Goal: Task Accomplishment & Management: Manage account settings

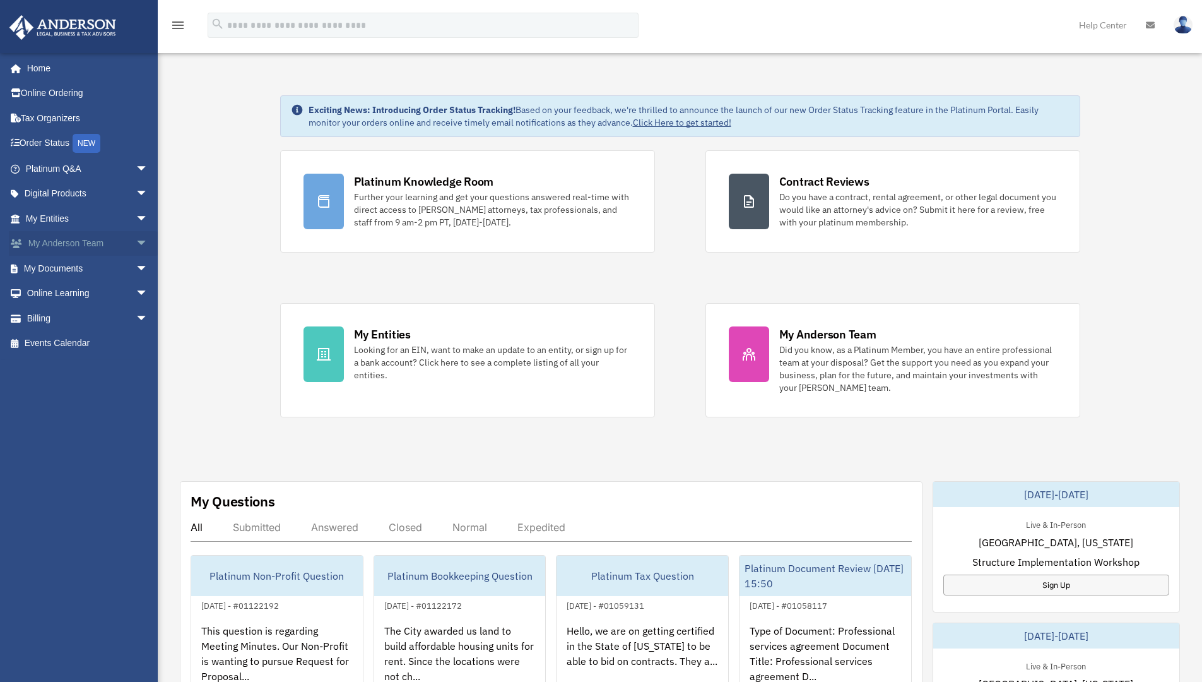
click at [136, 241] on span "arrow_drop_down" at bounding box center [148, 244] width 25 height 26
click at [136, 241] on span "arrow_drop_up" at bounding box center [148, 244] width 25 height 26
click at [136, 168] on span "arrow_drop_down" at bounding box center [148, 169] width 25 height 26
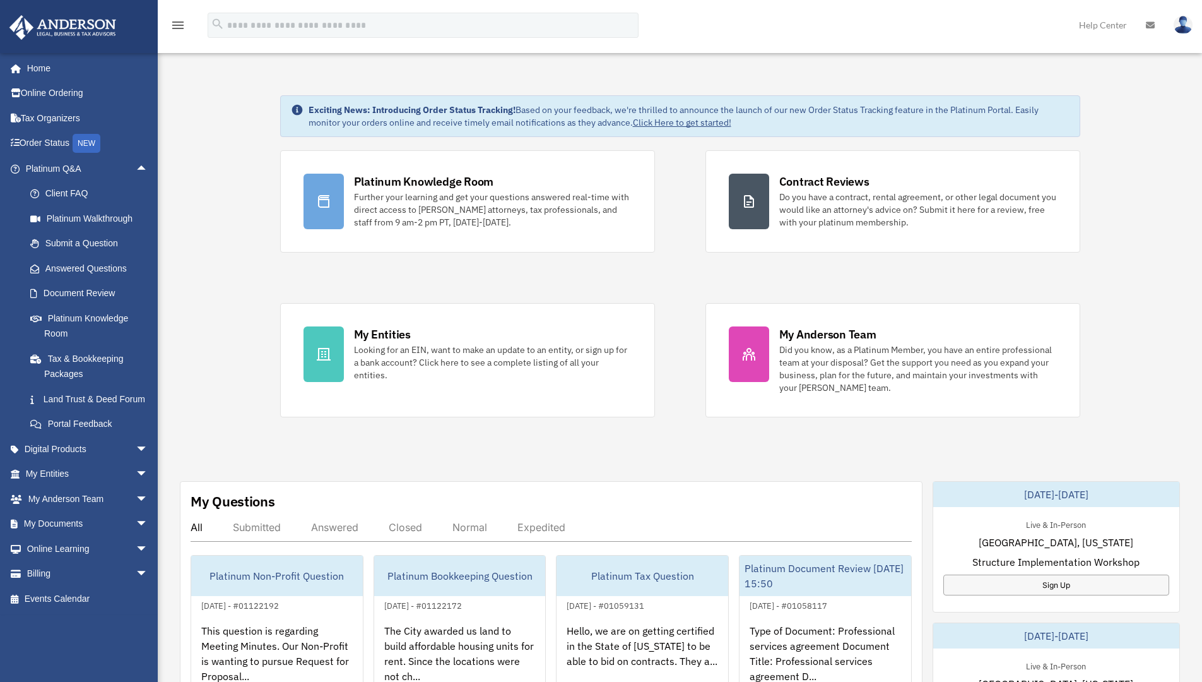
click at [234, 305] on div "Exciting News: Introducing Order Status Tracking! Based on your feedback, we're…" at bounding box center [679, 637] width 1063 height 1146
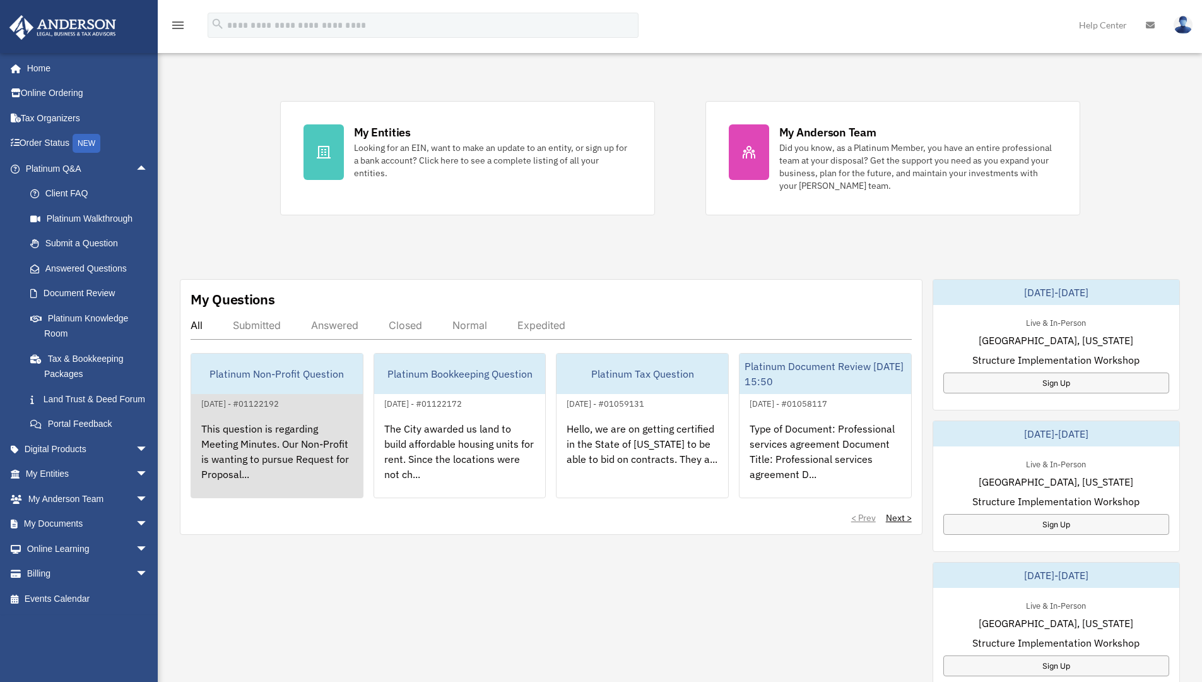
scroll to position [209, 0]
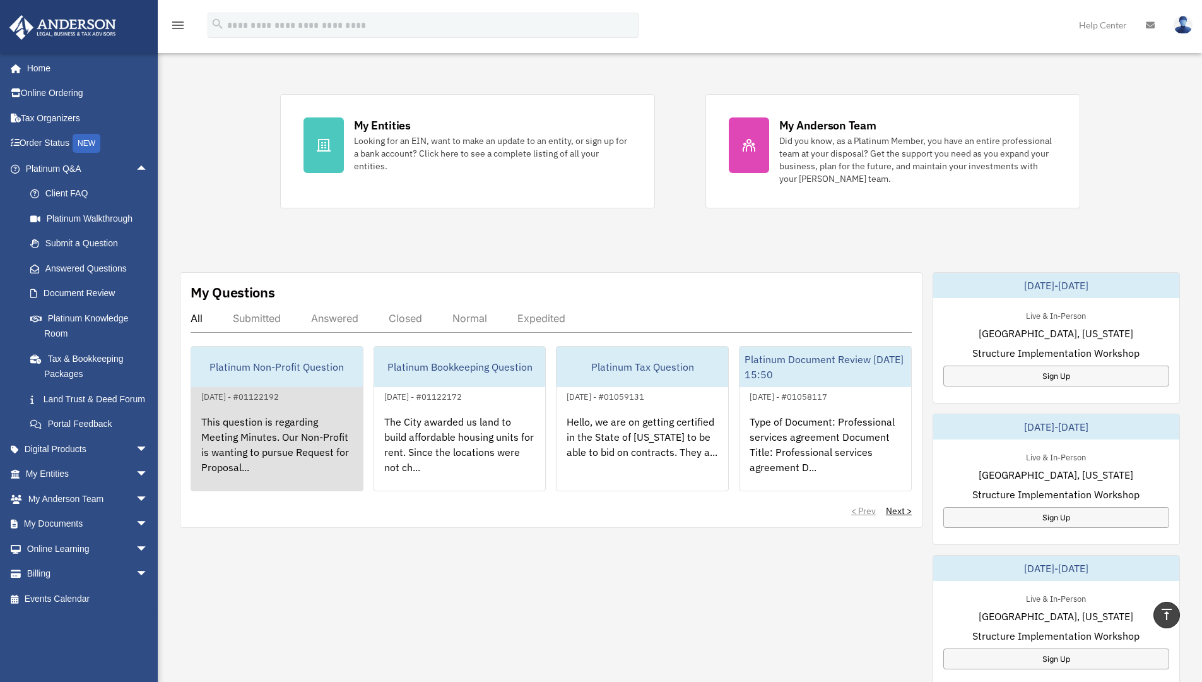
click at [279, 456] on div "This question is regarding Meeting Minutes. Our Non-Profit is wanting to pursue…" at bounding box center [277, 453] width 172 height 98
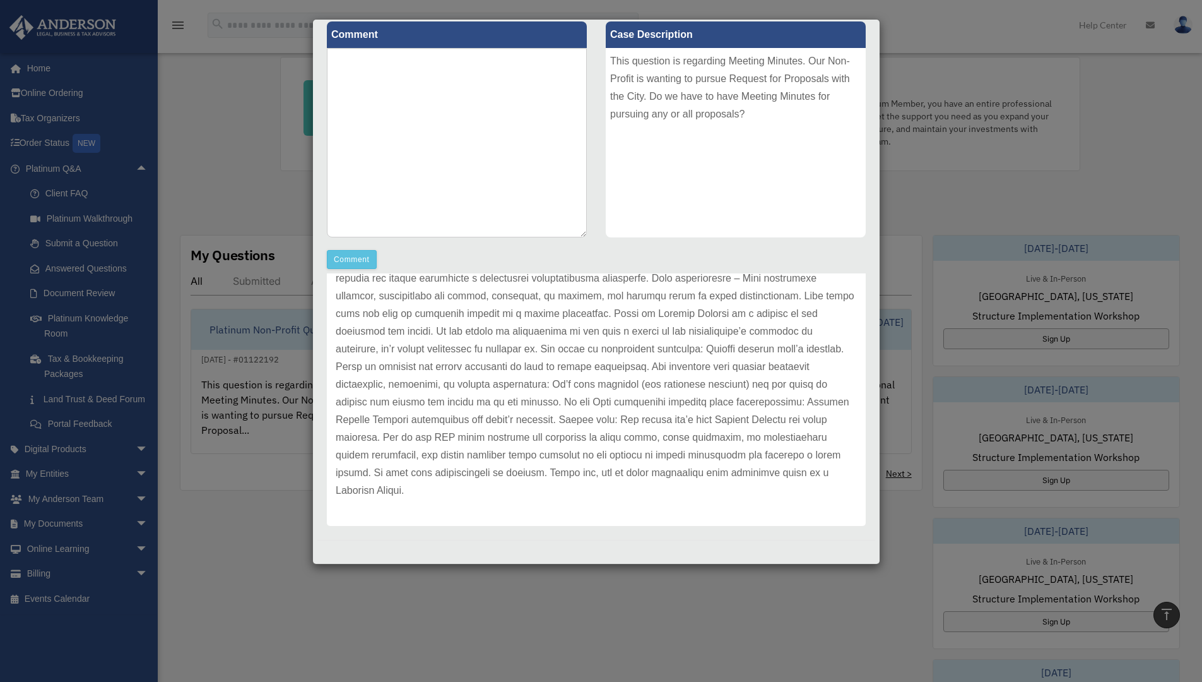
scroll to position [258, 0]
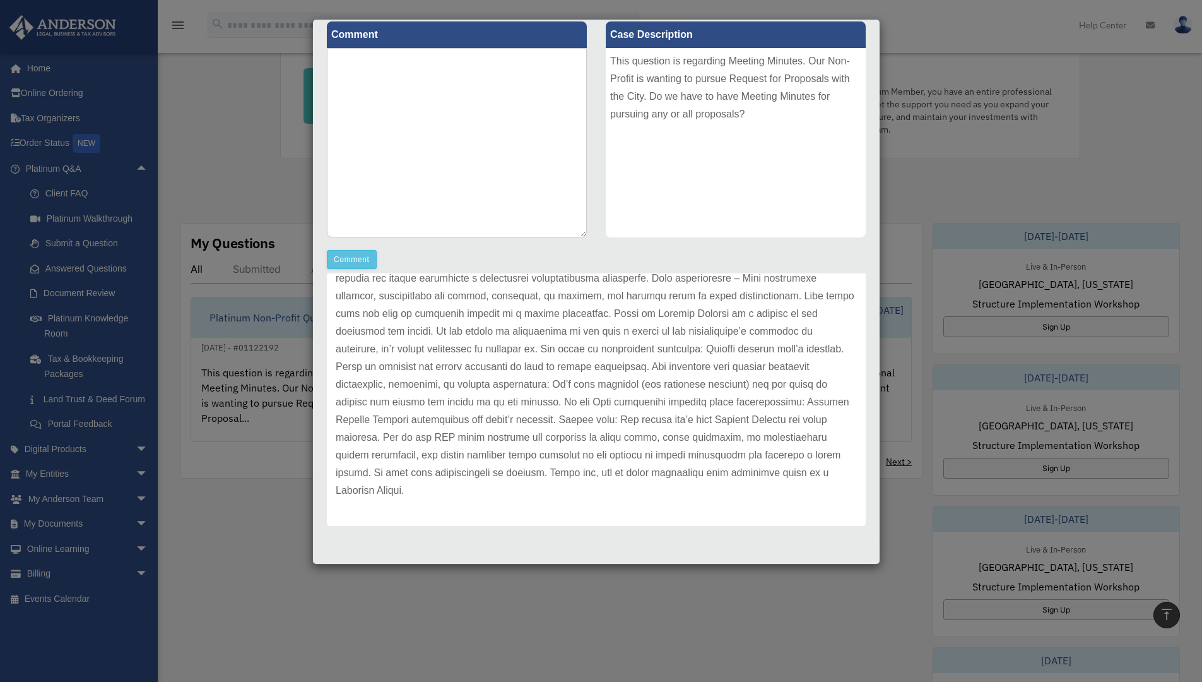
click at [273, 141] on div "Case Detail × Platinum Non-Profit Question Case Number 01122192 Created Date Se…" at bounding box center [601, 341] width 1202 height 682
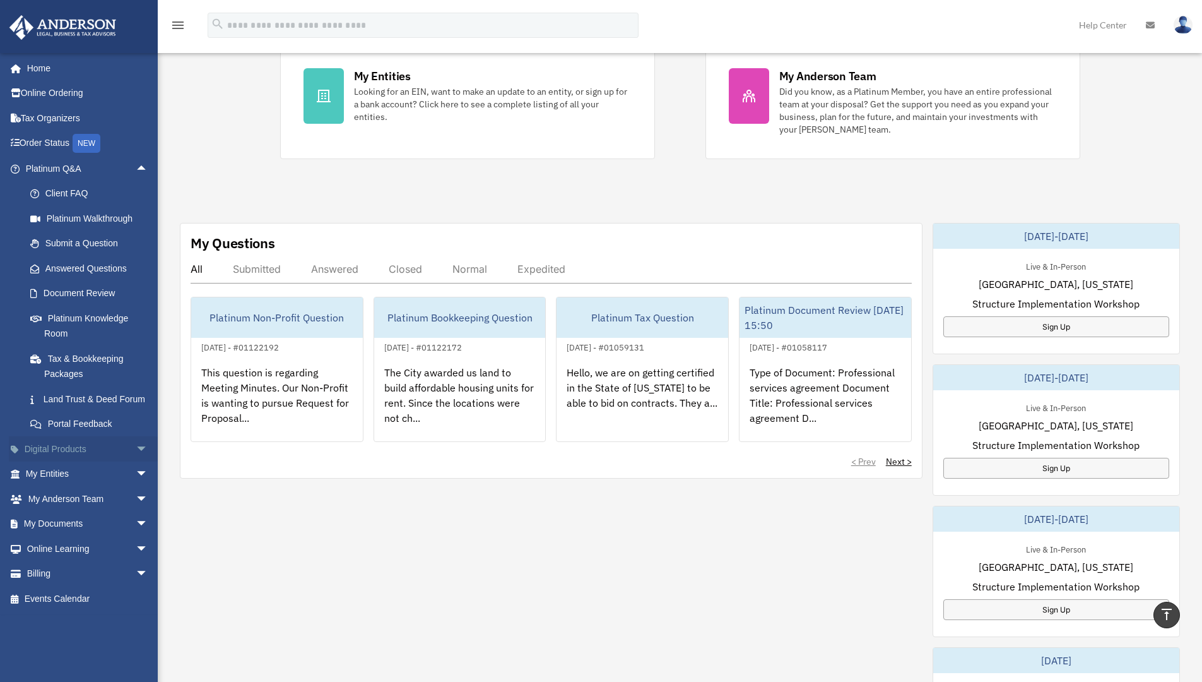
click at [69, 461] on link "Digital Products arrow_drop_down" at bounding box center [88, 448] width 158 height 25
click at [136, 462] on span "arrow_drop_down" at bounding box center [148, 449] width 25 height 26
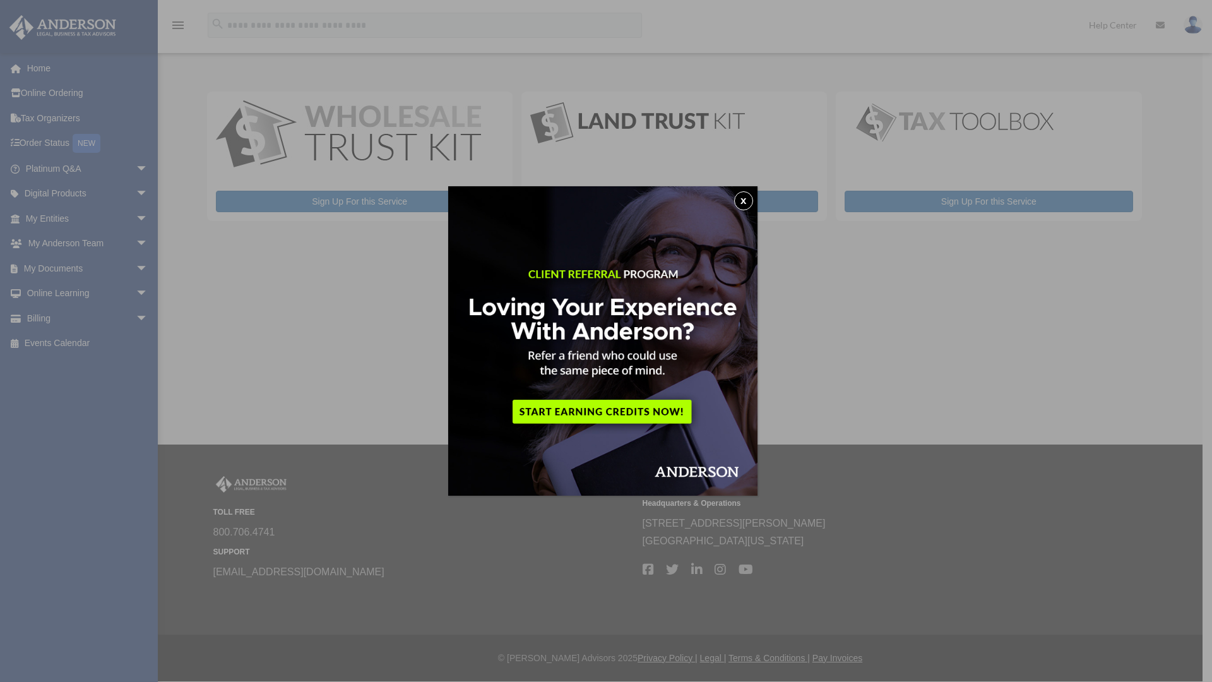
click at [748, 202] on button "x" at bounding box center [743, 200] width 19 height 19
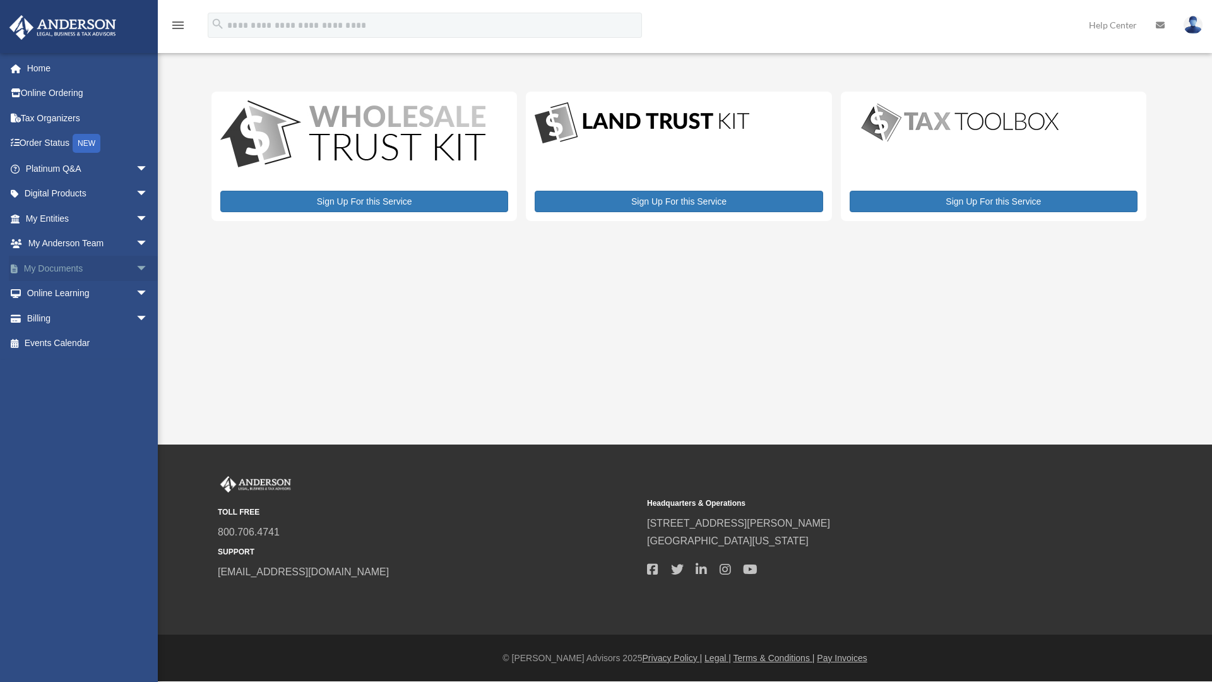
click at [136, 268] on span "arrow_drop_down" at bounding box center [148, 269] width 25 height 26
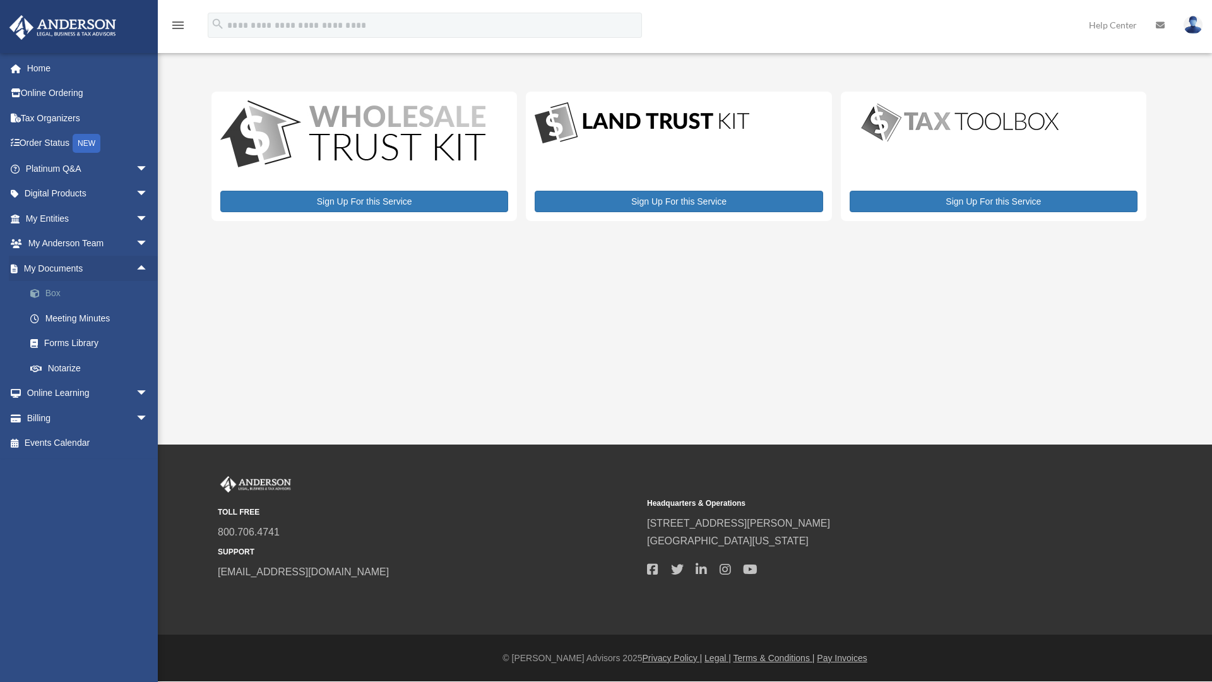
click at [78, 285] on link "Box" at bounding box center [93, 293] width 150 height 25
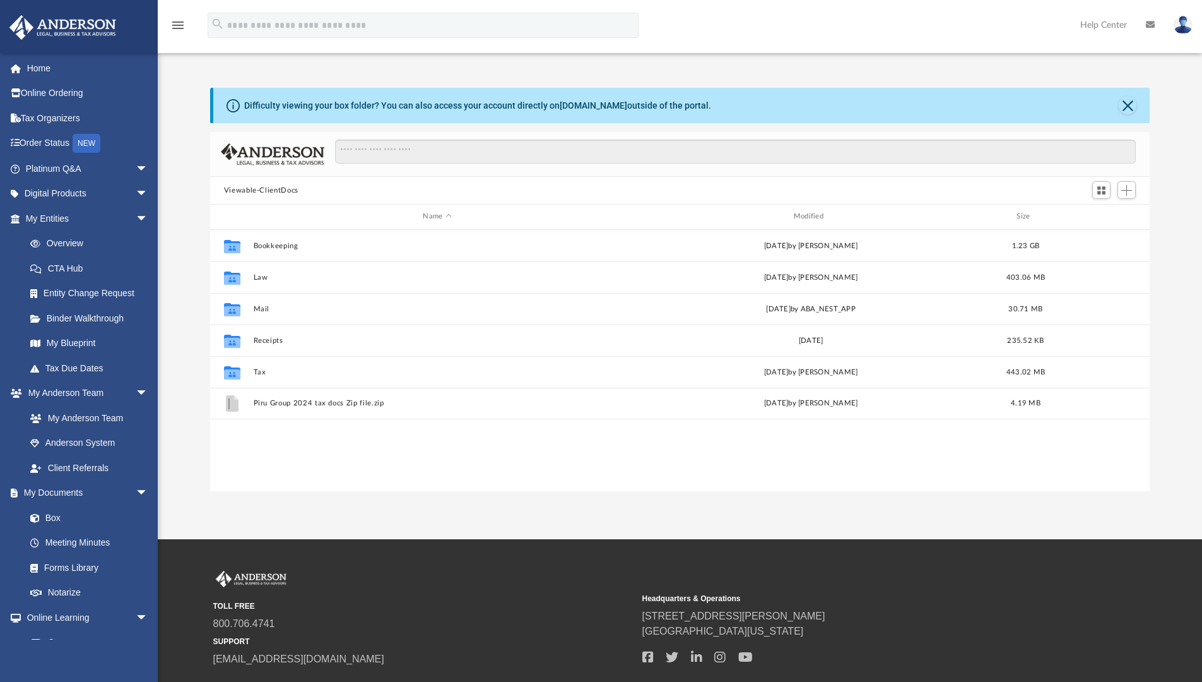
scroll to position [278, 930]
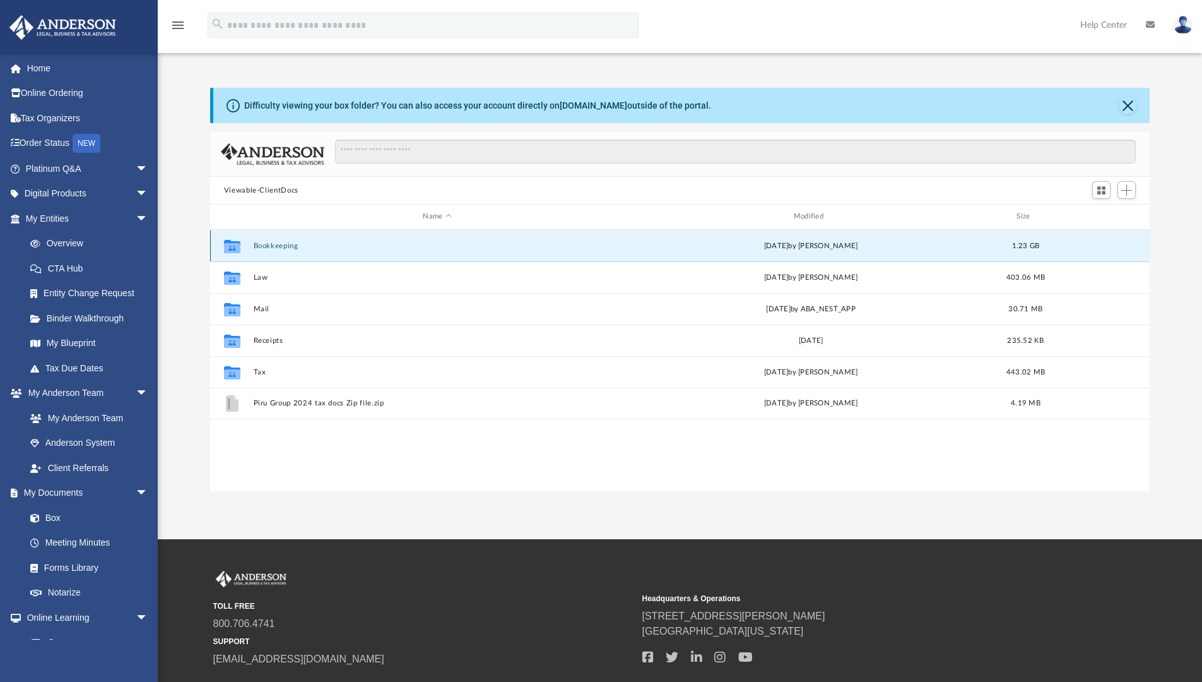
click at [316, 245] on button "Bookkeeping" at bounding box center [437, 246] width 368 height 8
click at [308, 246] on button "Bookkeeping" at bounding box center [437, 246] width 368 height 8
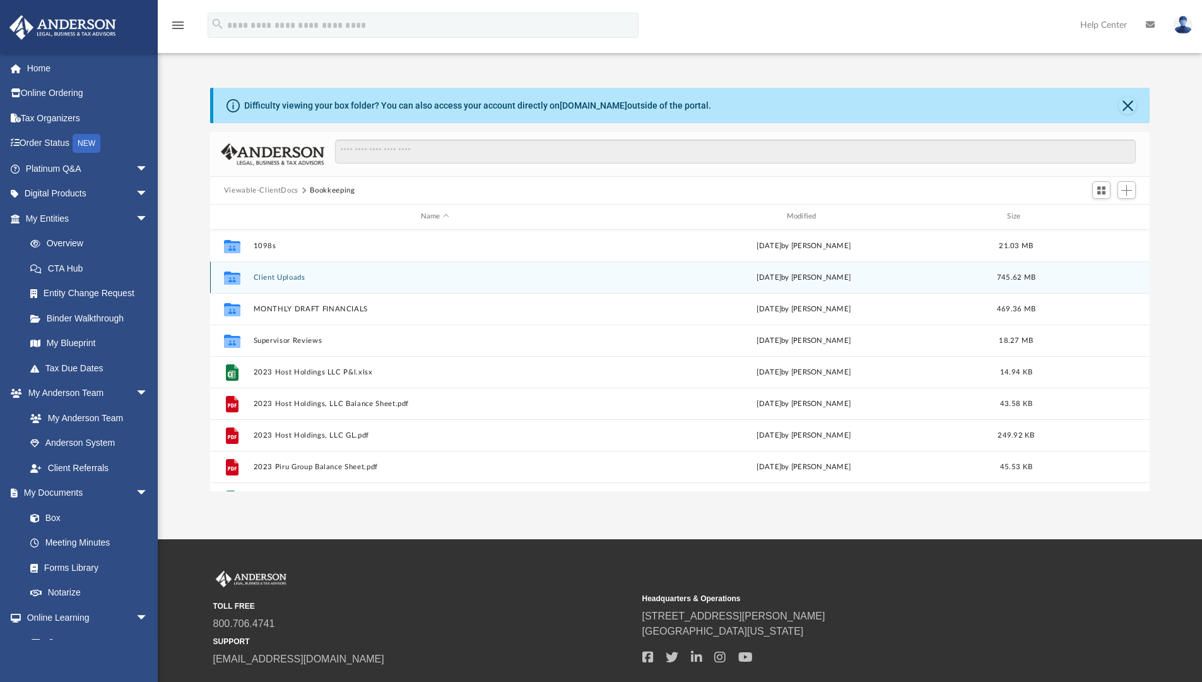
click at [305, 279] on button "Client Uploads" at bounding box center [435, 277] width 364 height 8
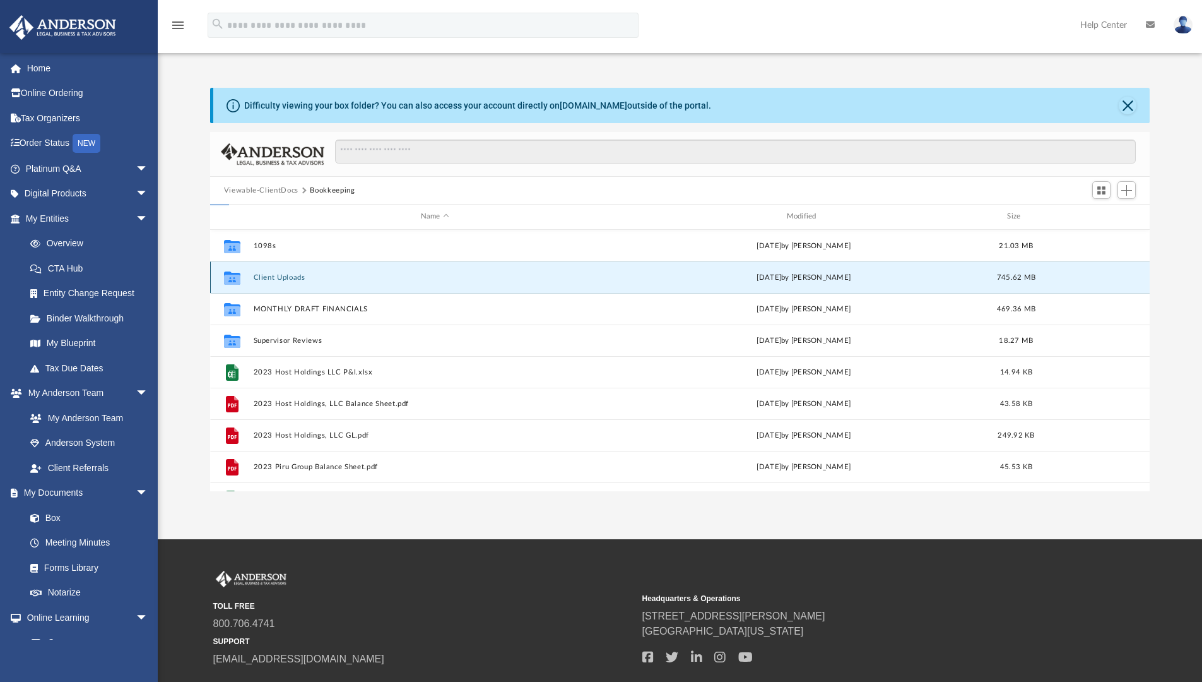
click at [305, 279] on button "Client Uploads" at bounding box center [435, 277] width 364 height 8
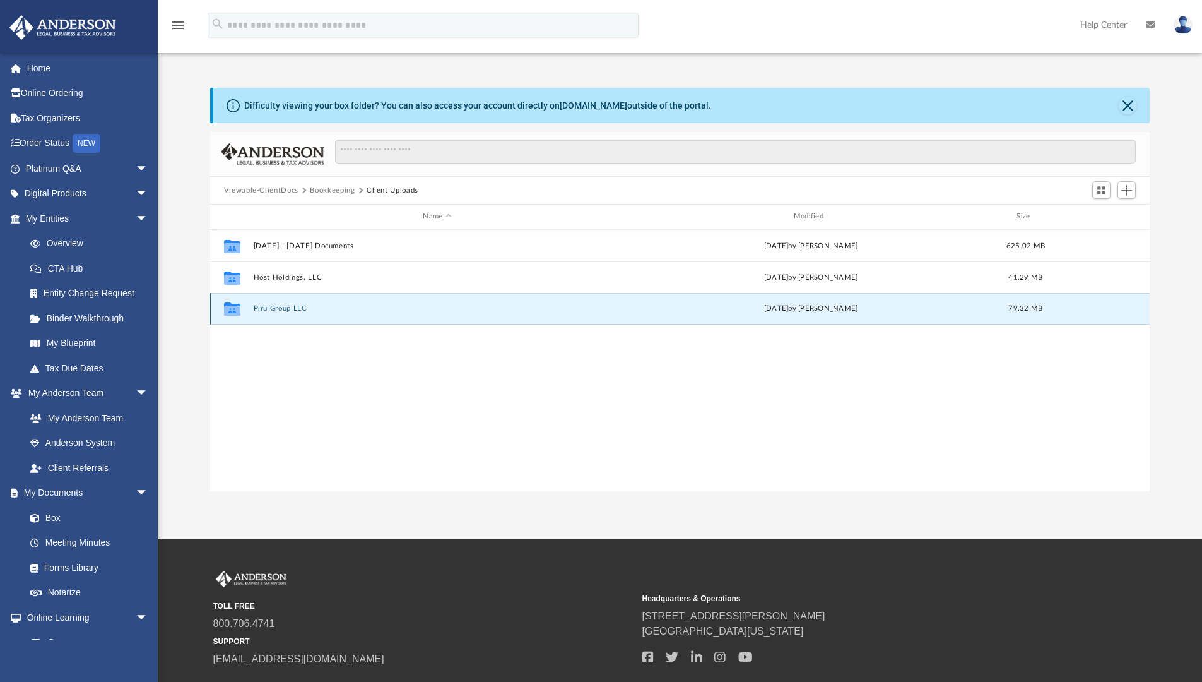
click at [300, 305] on button "Piru Group LLC" at bounding box center [437, 308] width 368 height 8
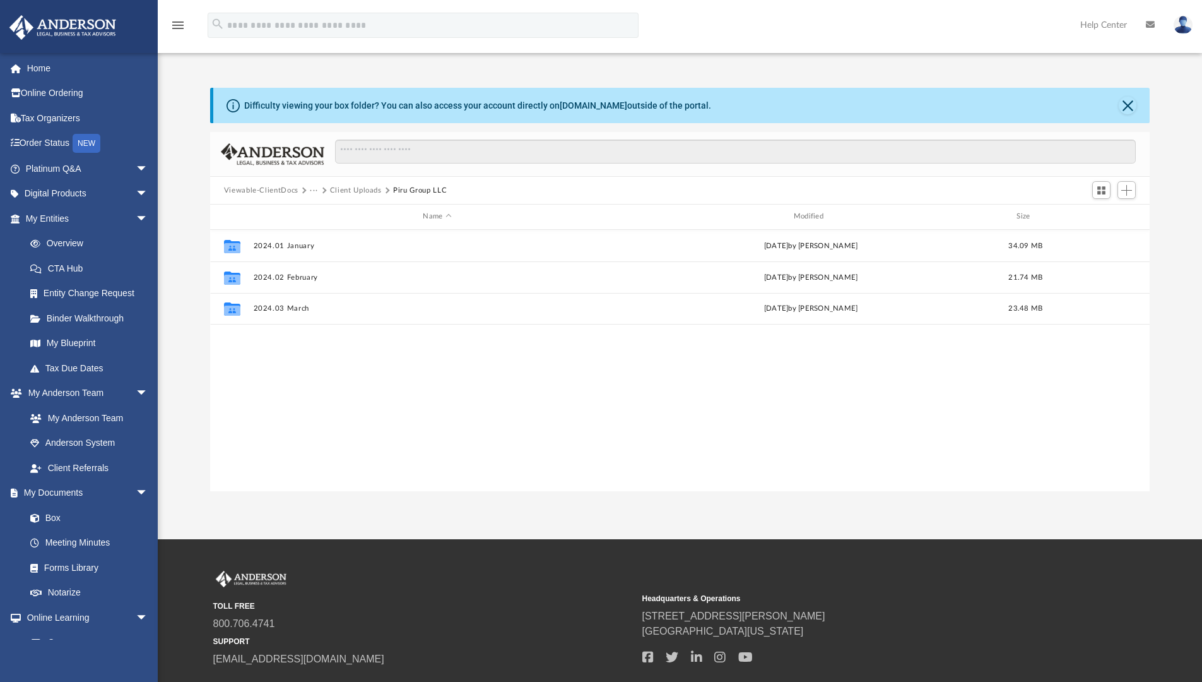
click at [360, 191] on button "Client Uploads" at bounding box center [356, 190] width 52 height 11
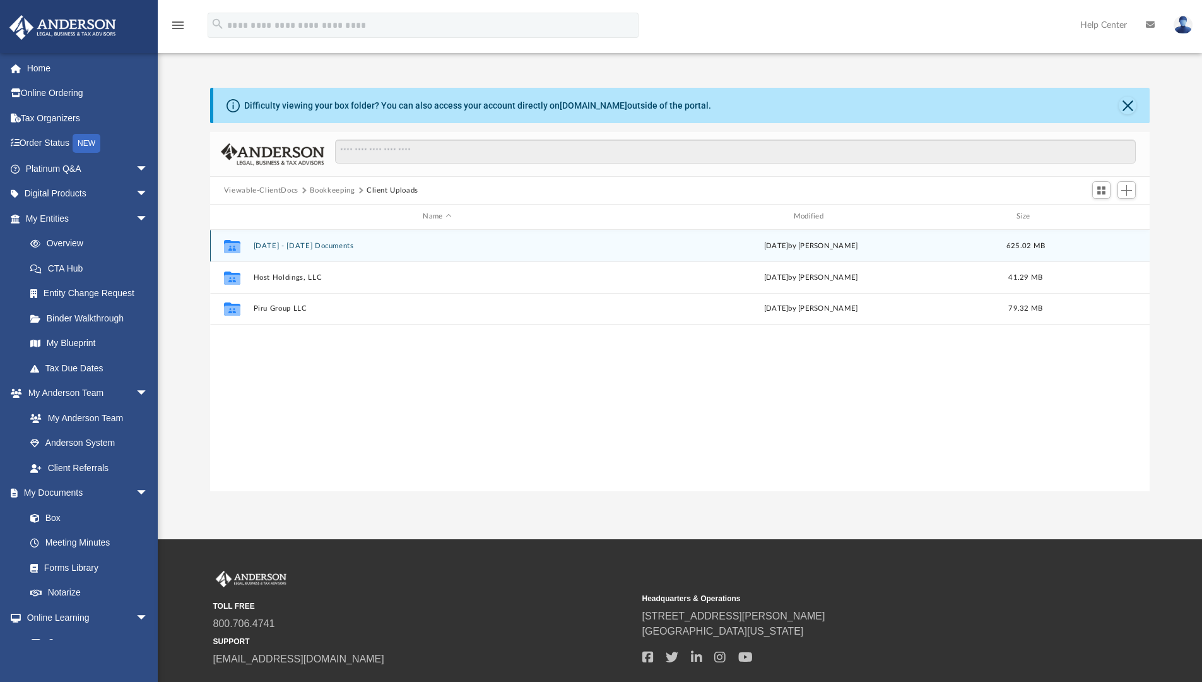
click at [317, 244] on button "2020 - 2023 Documents" at bounding box center [437, 246] width 368 height 8
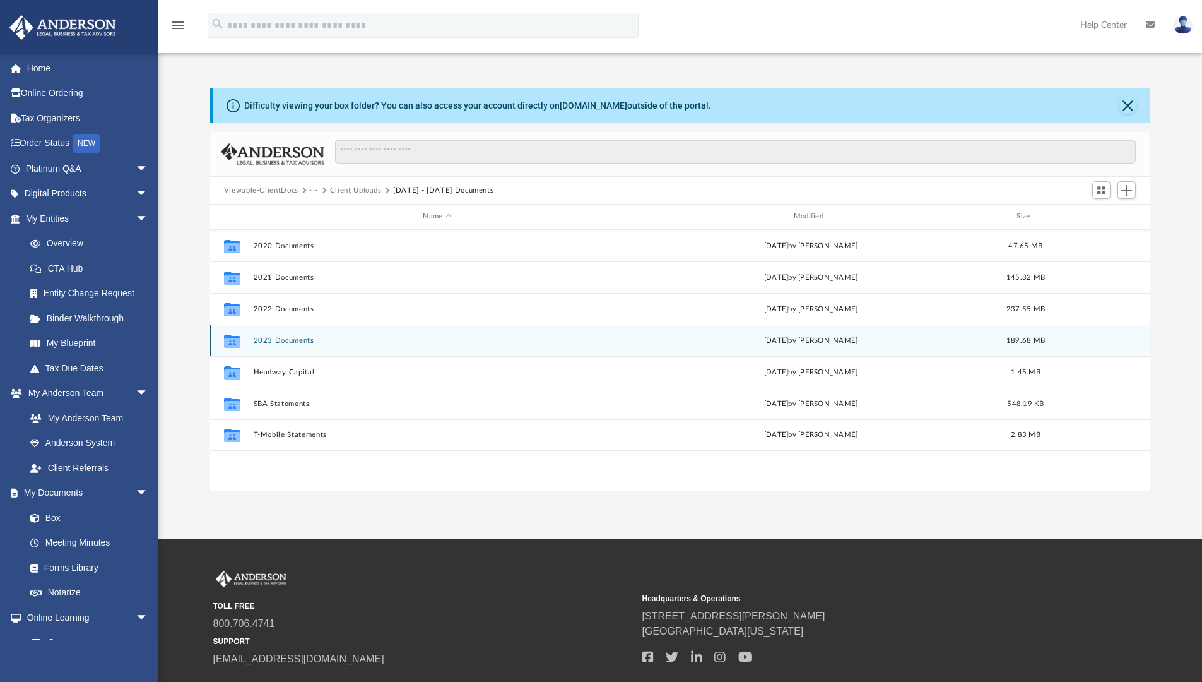
click at [300, 339] on button "2023 Documents" at bounding box center [437, 340] width 368 height 8
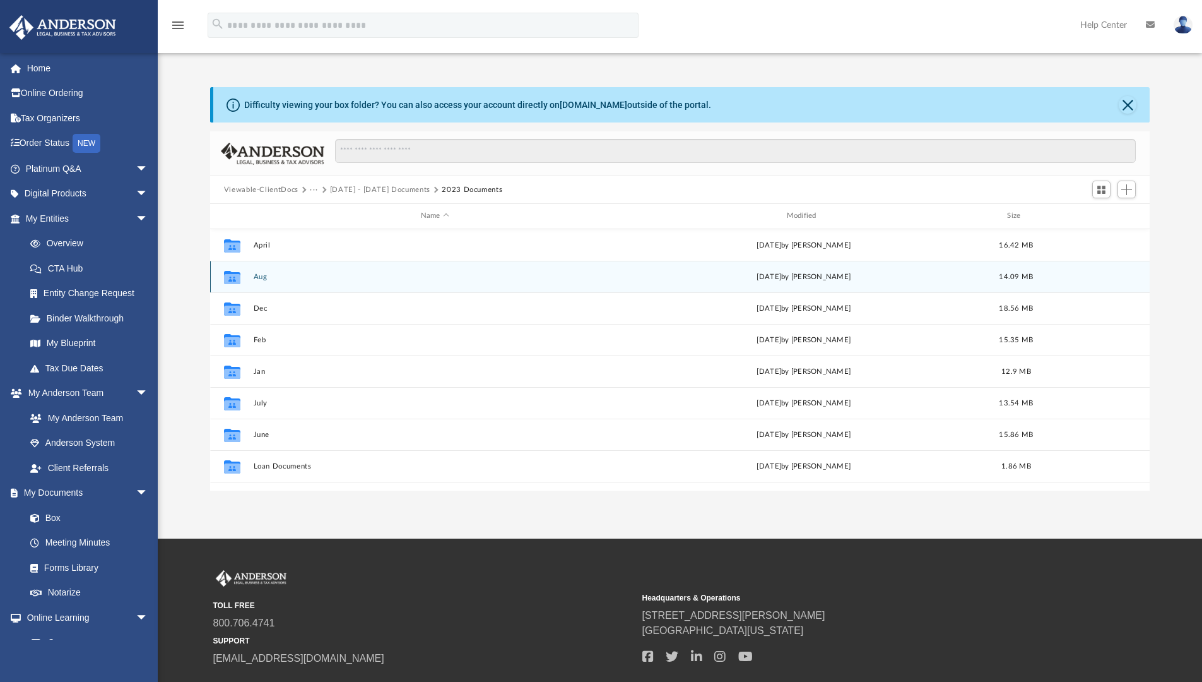
scroll to position [0, 0]
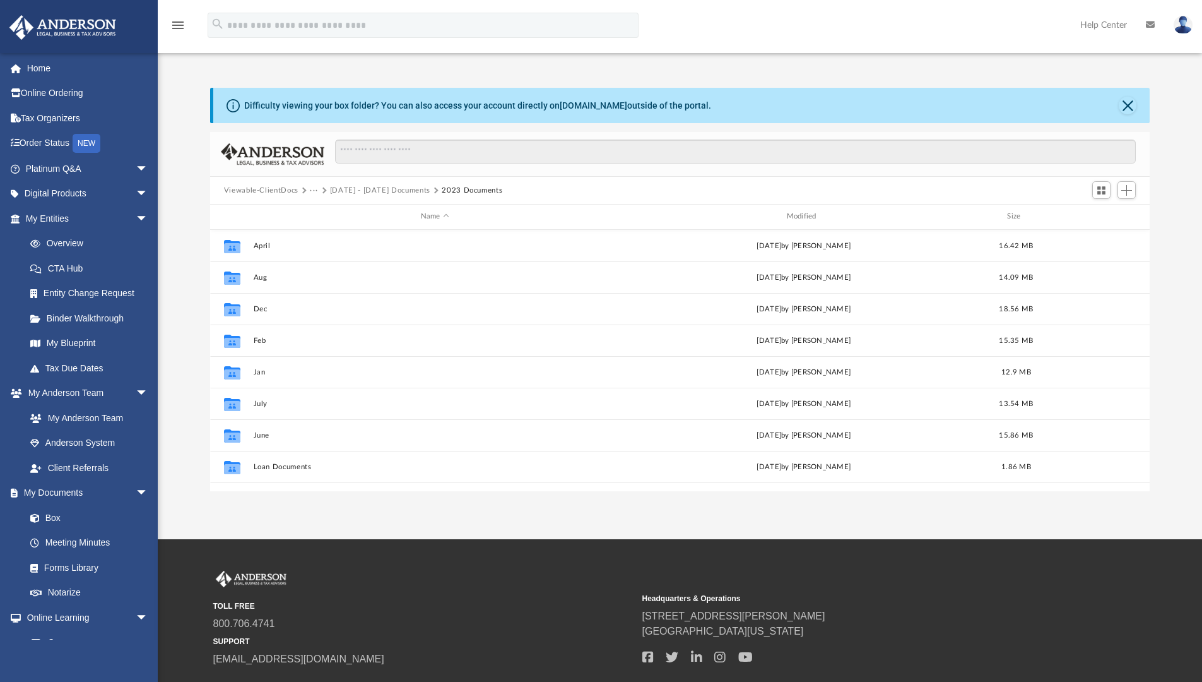
click at [348, 192] on button "2020 - 2023 Documents" at bounding box center [380, 190] width 100 height 11
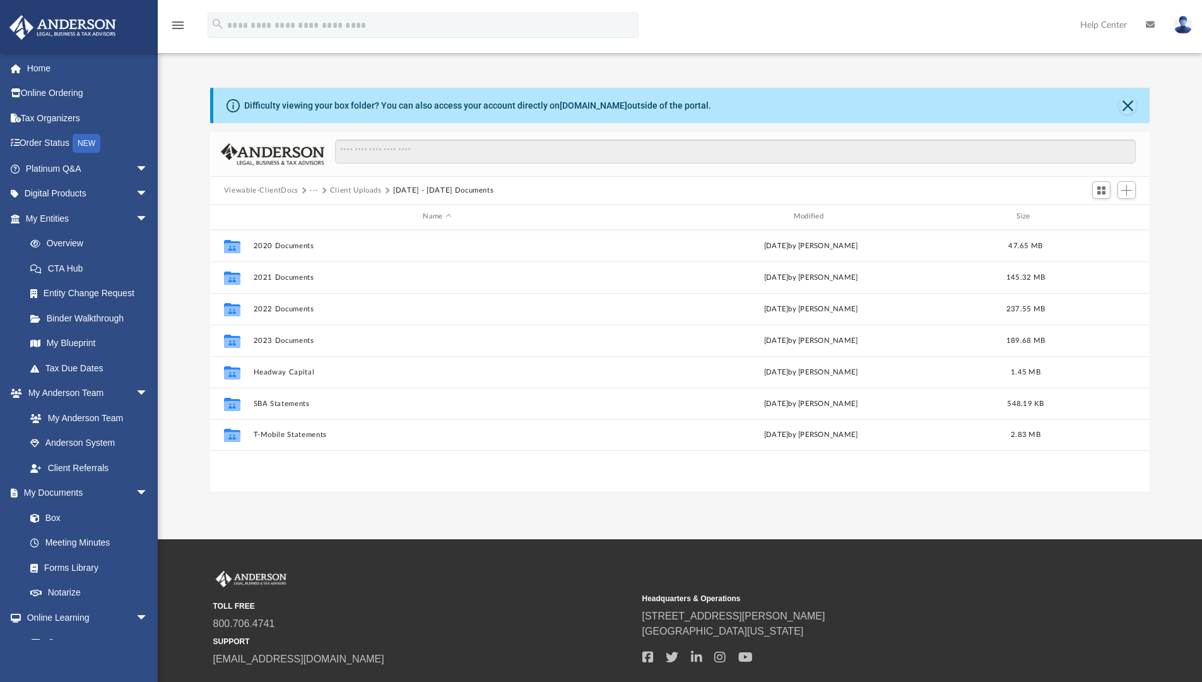
click at [365, 190] on button "Client Uploads" at bounding box center [356, 190] width 52 height 11
